Goal: Information Seeking & Learning: Check status

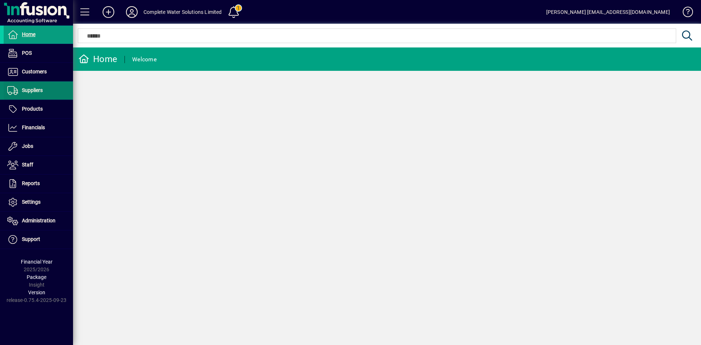
click at [30, 87] on span "Suppliers" at bounding box center [23, 90] width 39 height 9
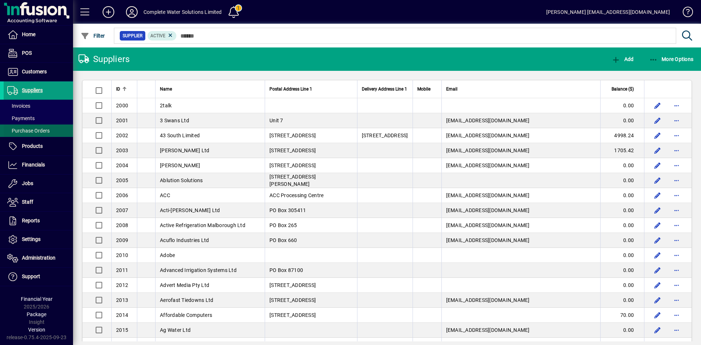
click at [28, 129] on span "Purchase Orders" at bounding box center [28, 131] width 42 height 6
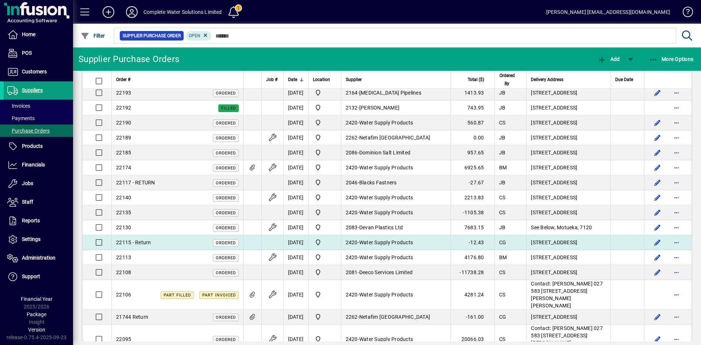
scroll to position [219, 0]
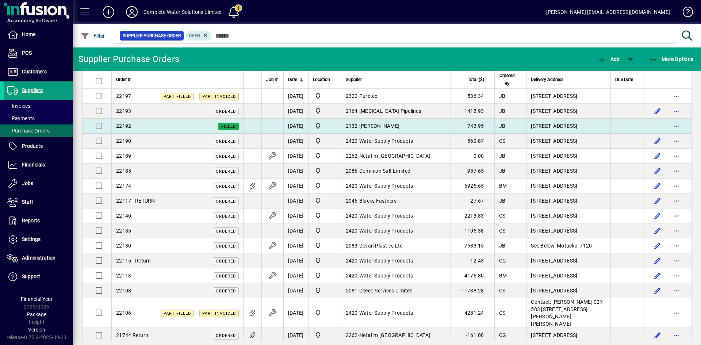
click at [431, 121] on td "2132 - [PERSON_NAME]" at bounding box center [396, 126] width 110 height 15
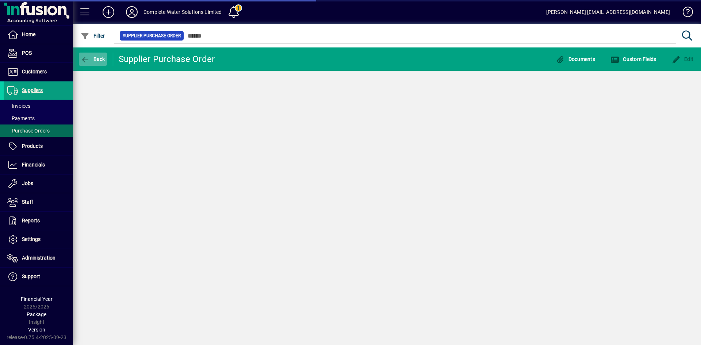
click at [88, 57] on icon "button" at bounding box center [85, 59] width 9 height 7
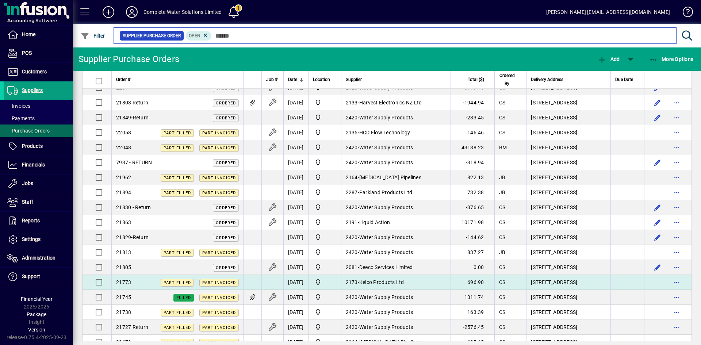
scroll to position [548, 0]
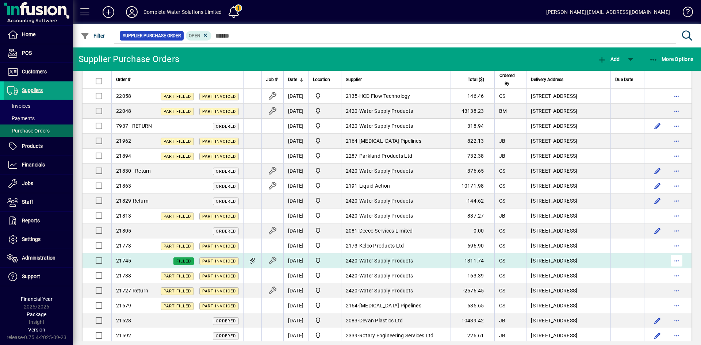
click at [673, 264] on span "button" at bounding box center [677, 261] width 18 height 18
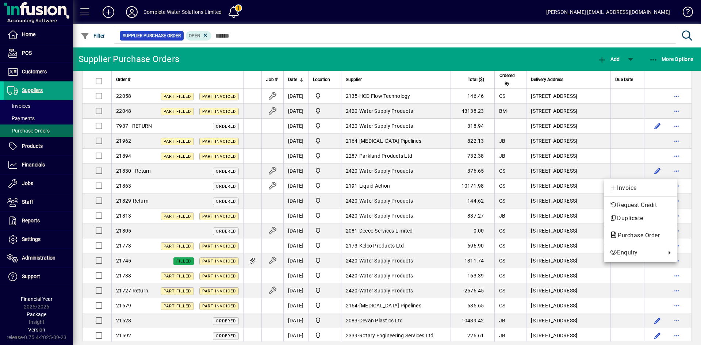
click at [382, 267] on div at bounding box center [350, 172] width 701 height 345
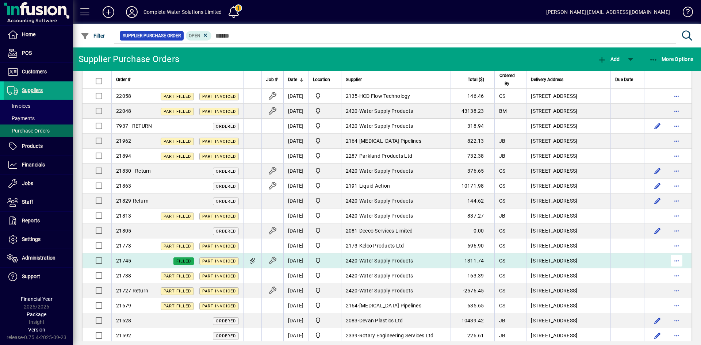
click at [669, 267] on span "button" at bounding box center [677, 261] width 18 height 18
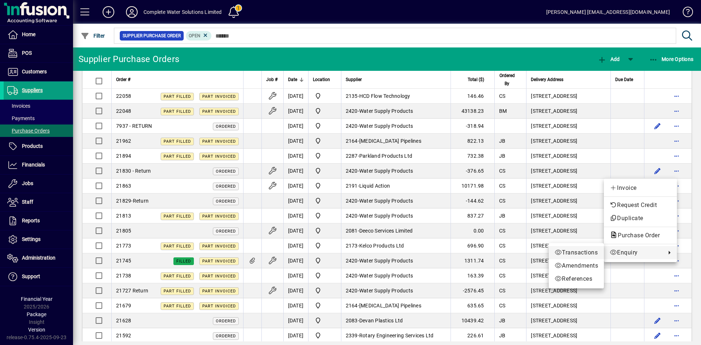
click at [582, 252] on span "Transactions" at bounding box center [576, 252] width 43 height 9
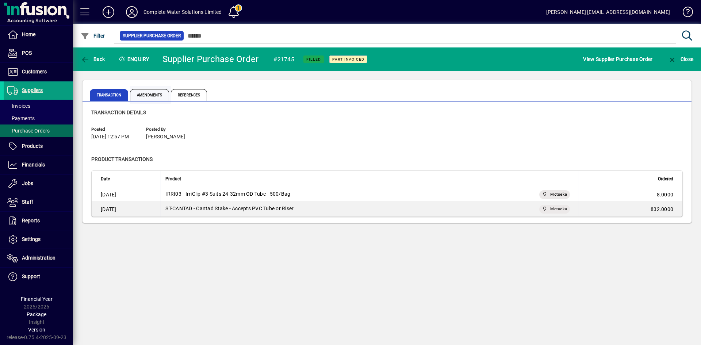
click at [148, 92] on span "Amendments" at bounding box center [149, 95] width 39 height 12
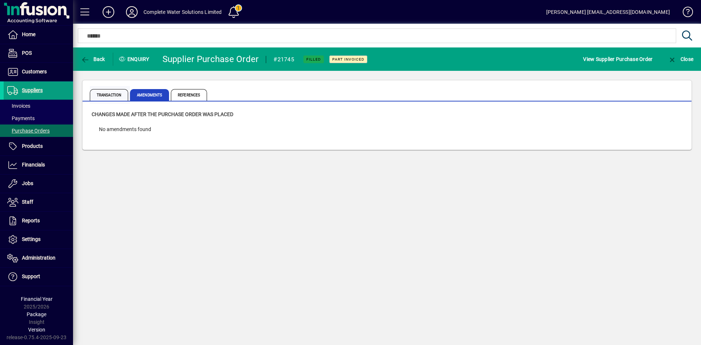
click at [120, 93] on span "Transaction" at bounding box center [109, 95] width 38 height 12
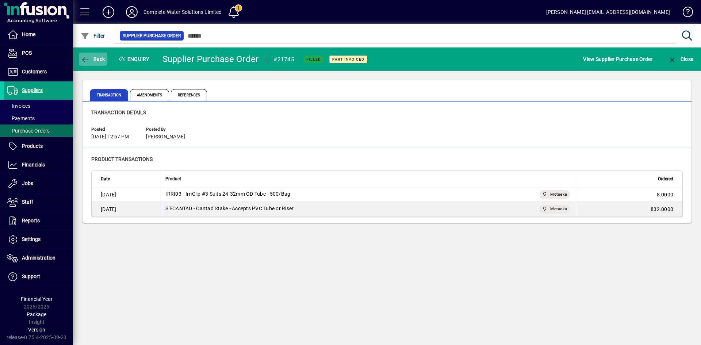
click at [94, 58] on span "Back" at bounding box center [93, 59] width 24 height 6
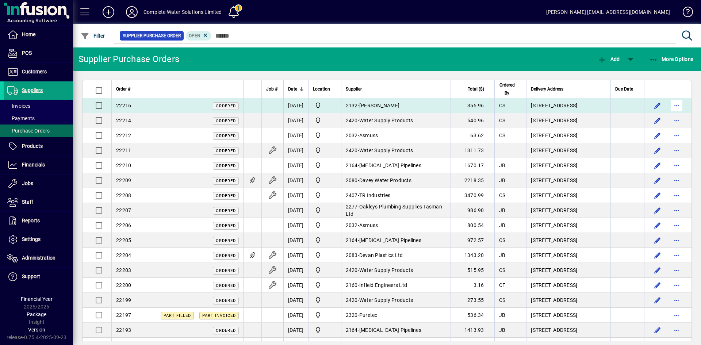
click at [674, 104] on span "button" at bounding box center [677, 106] width 18 height 18
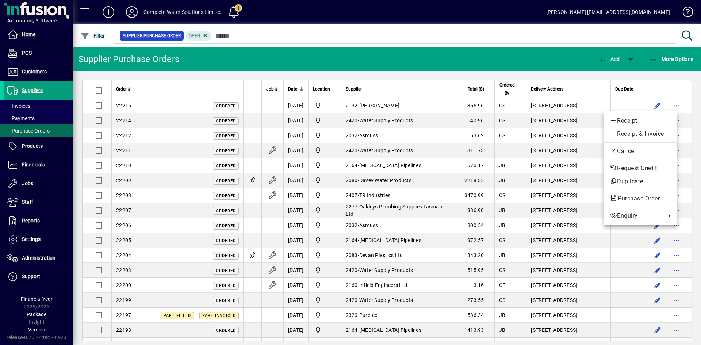
click at [130, 9] on div at bounding box center [350, 172] width 701 height 345
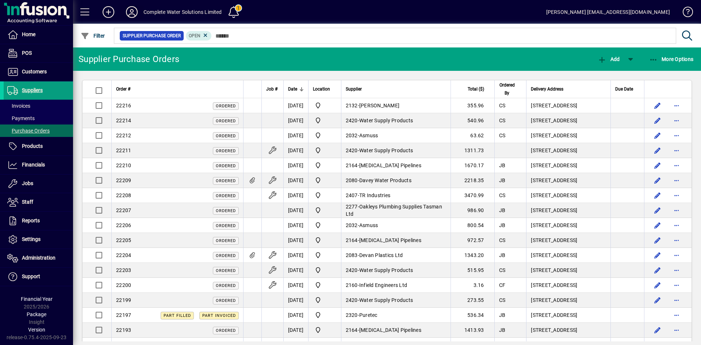
click at [131, 7] on icon at bounding box center [132, 12] width 15 height 12
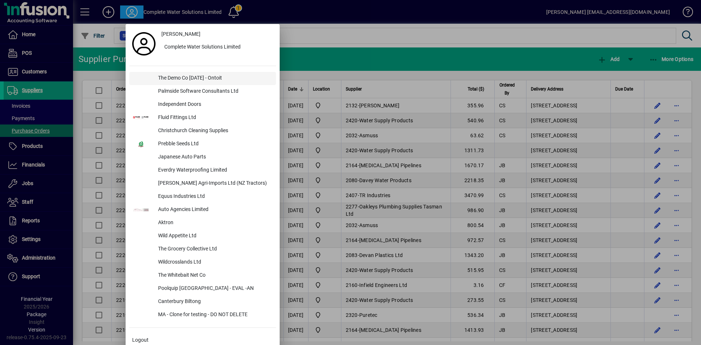
click at [188, 79] on div "The Demo Co [DATE] - Ontoit" at bounding box center [214, 78] width 124 height 13
